Goal: Task Accomplishment & Management: Manage account settings

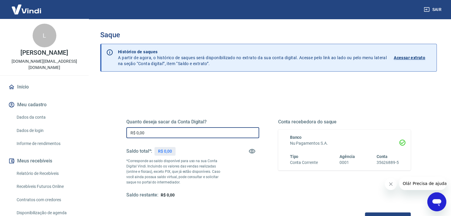
click at [179, 132] on input "R$ 0,00" at bounding box center [192, 132] width 133 height 11
click at [216, 131] on input "R$ 0,00" at bounding box center [192, 132] width 133 height 11
click at [261, 91] on div "Quanto deseja sacar da Conta Digital? R$ 0,00 ​ Saldo total*: R$ 0,00 *Correspo…" at bounding box center [268, 187] width 336 height 212
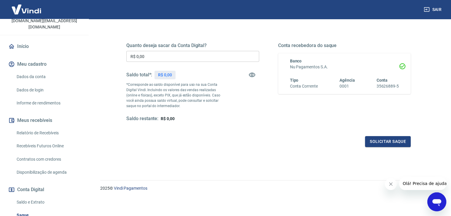
scroll to position [93, 0]
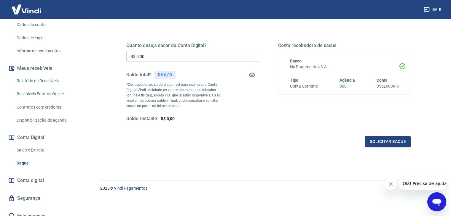
click at [32, 144] on link "Saldo e Extrato" at bounding box center [47, 150] width 67 height 12
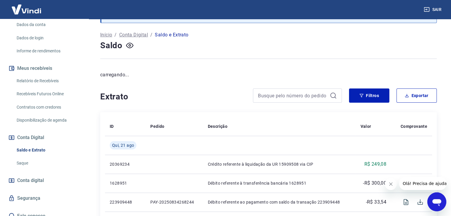
scroll to position [59, 0]
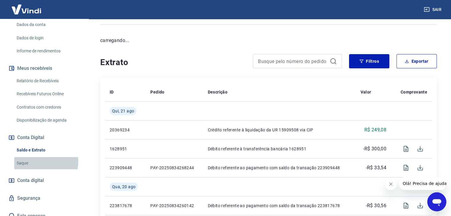
click at [29, 157] on link "Saque" at bounding box center [47, 163] width 67 height 12
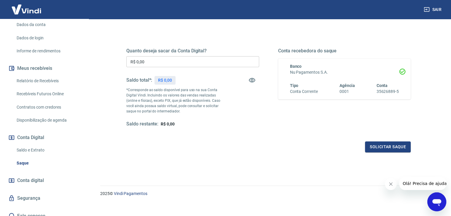
scroll to position [76, 0]
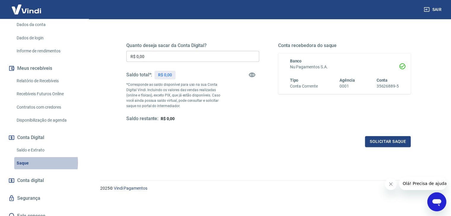
click at [33, 157] on link "Saque" at bounding box center [47, 163] width 67 height 12
